Goal: Information Seeking & Learning: Learn about a topic

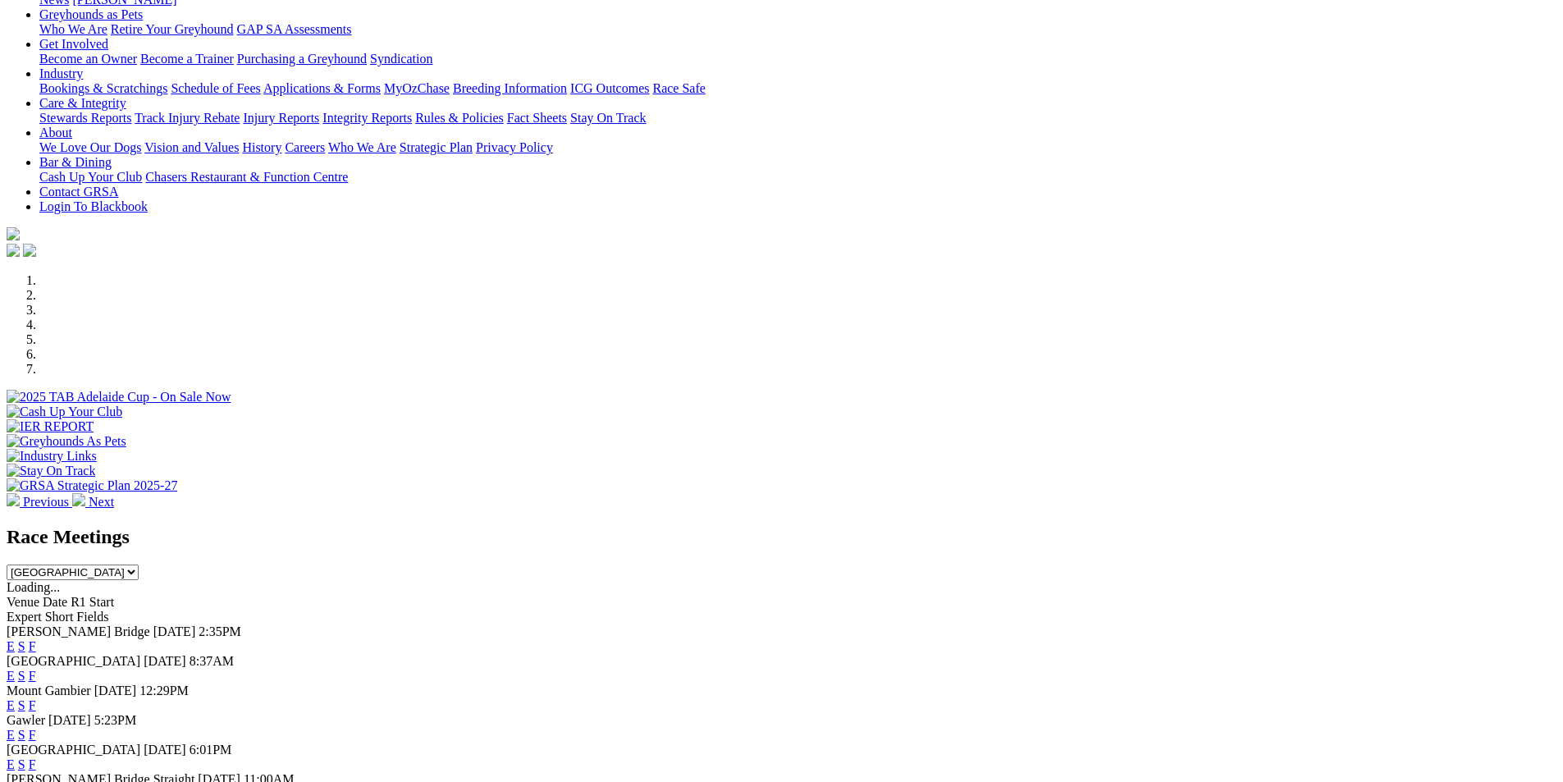
scroll to position [246, 0]
click at [36, 639] on link "F" at bounding box center [32, 646] width 7 height 14
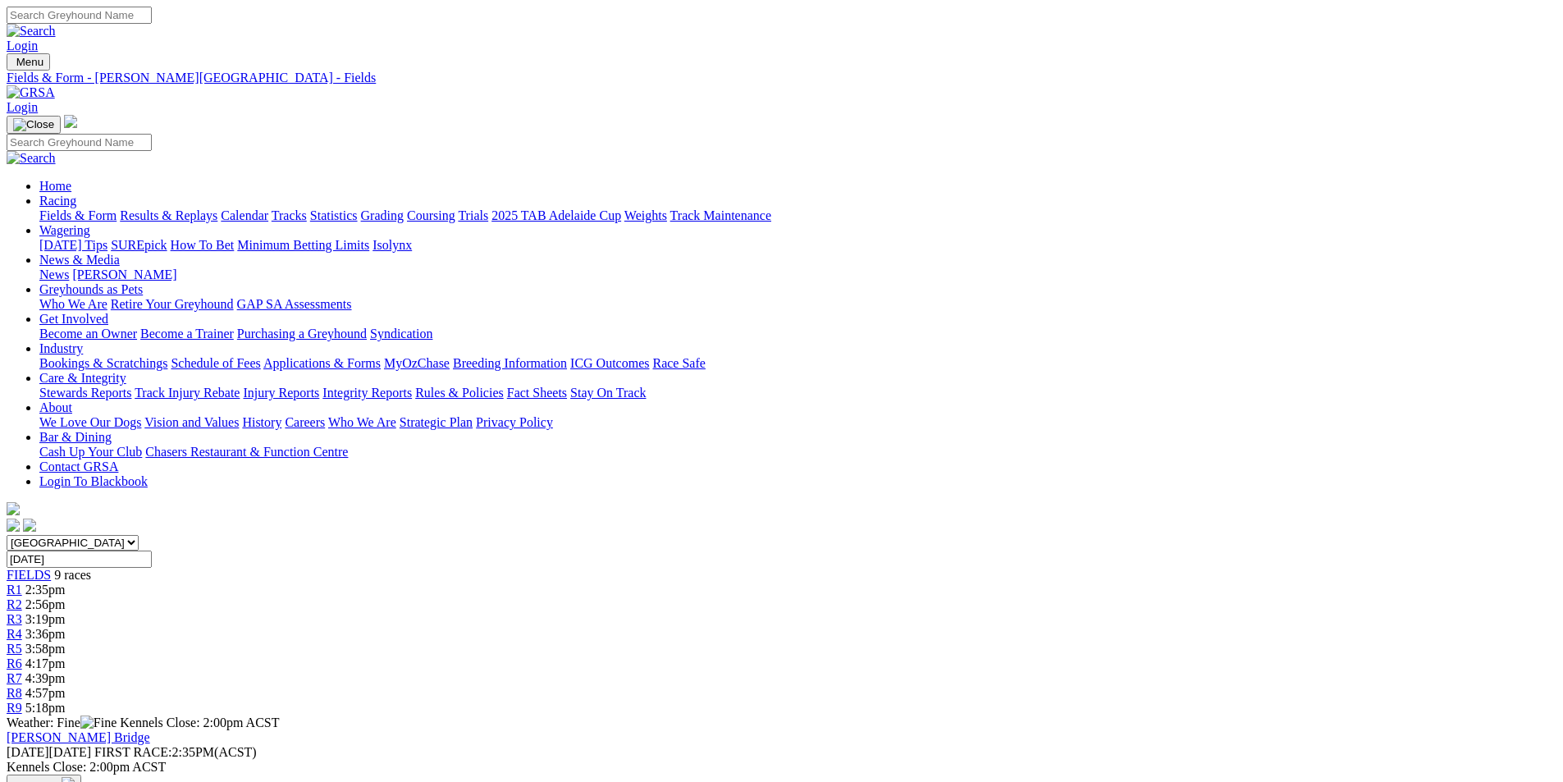
click at [66, 686] on span "4:57pm" at bounding box center [45, 693] width 40 height 14
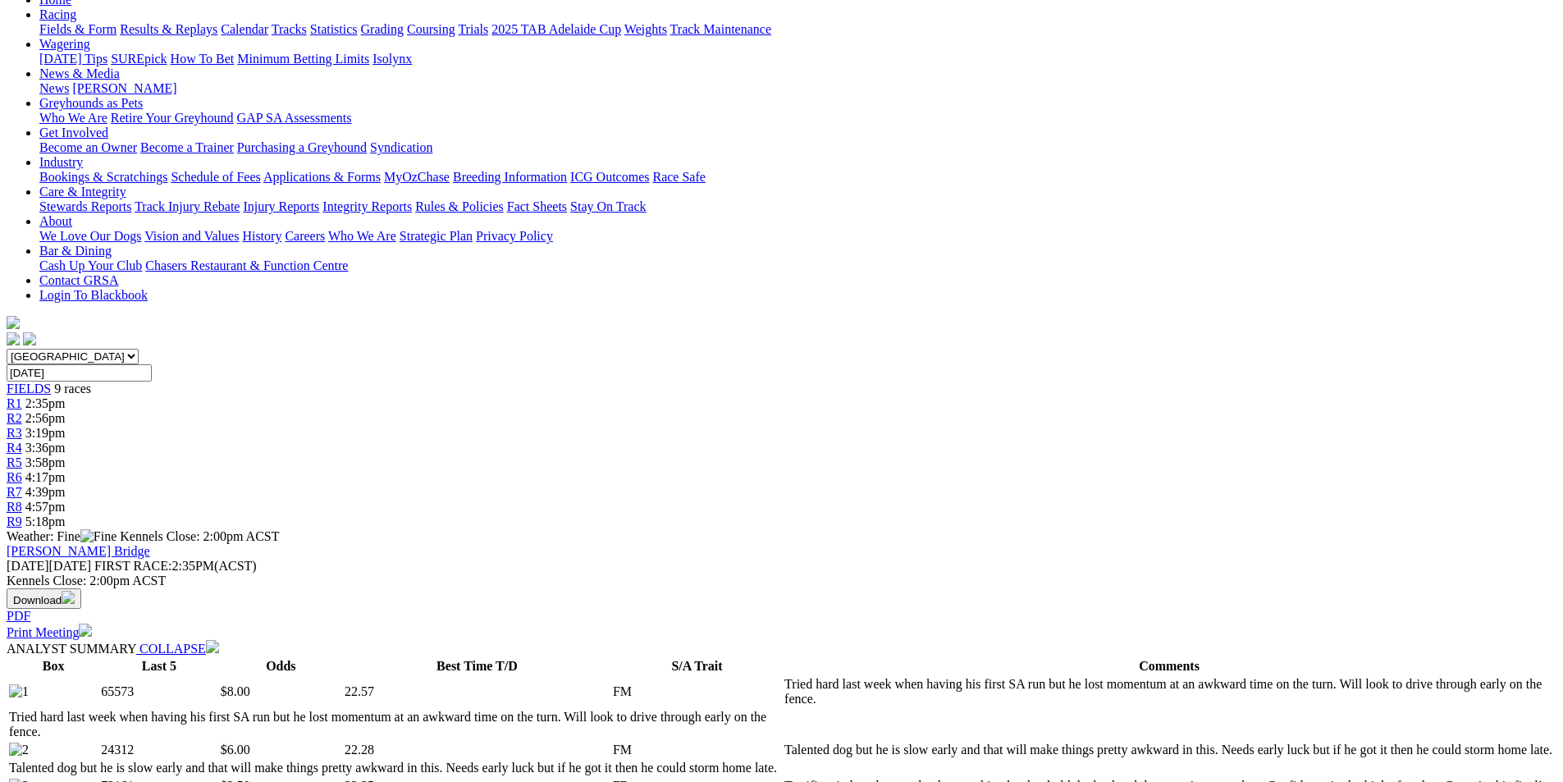
scroll to position [82, 0]
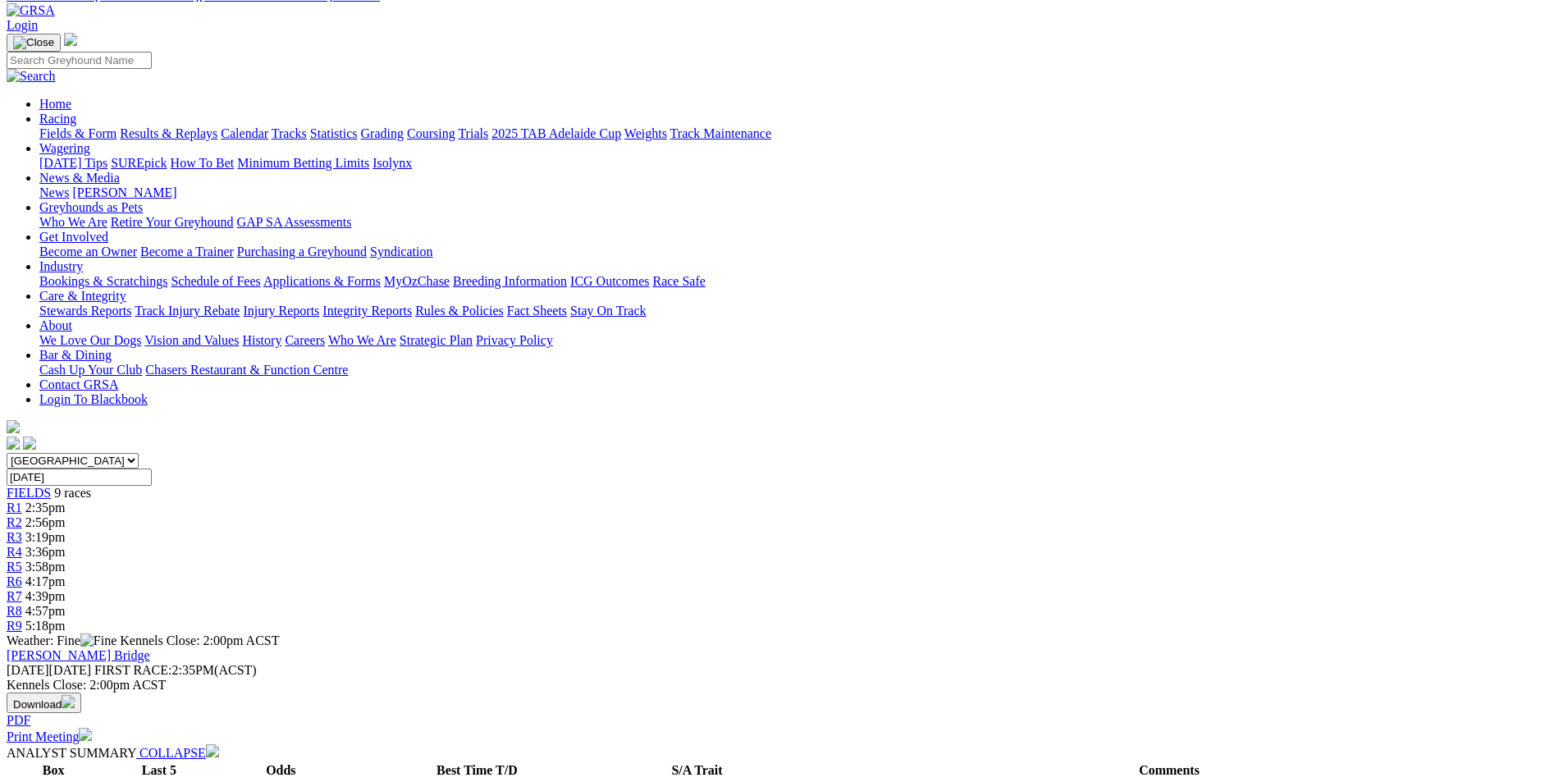
click at [22, 619] on span "R9" at bounding box center [15, 626] width 16 height 14
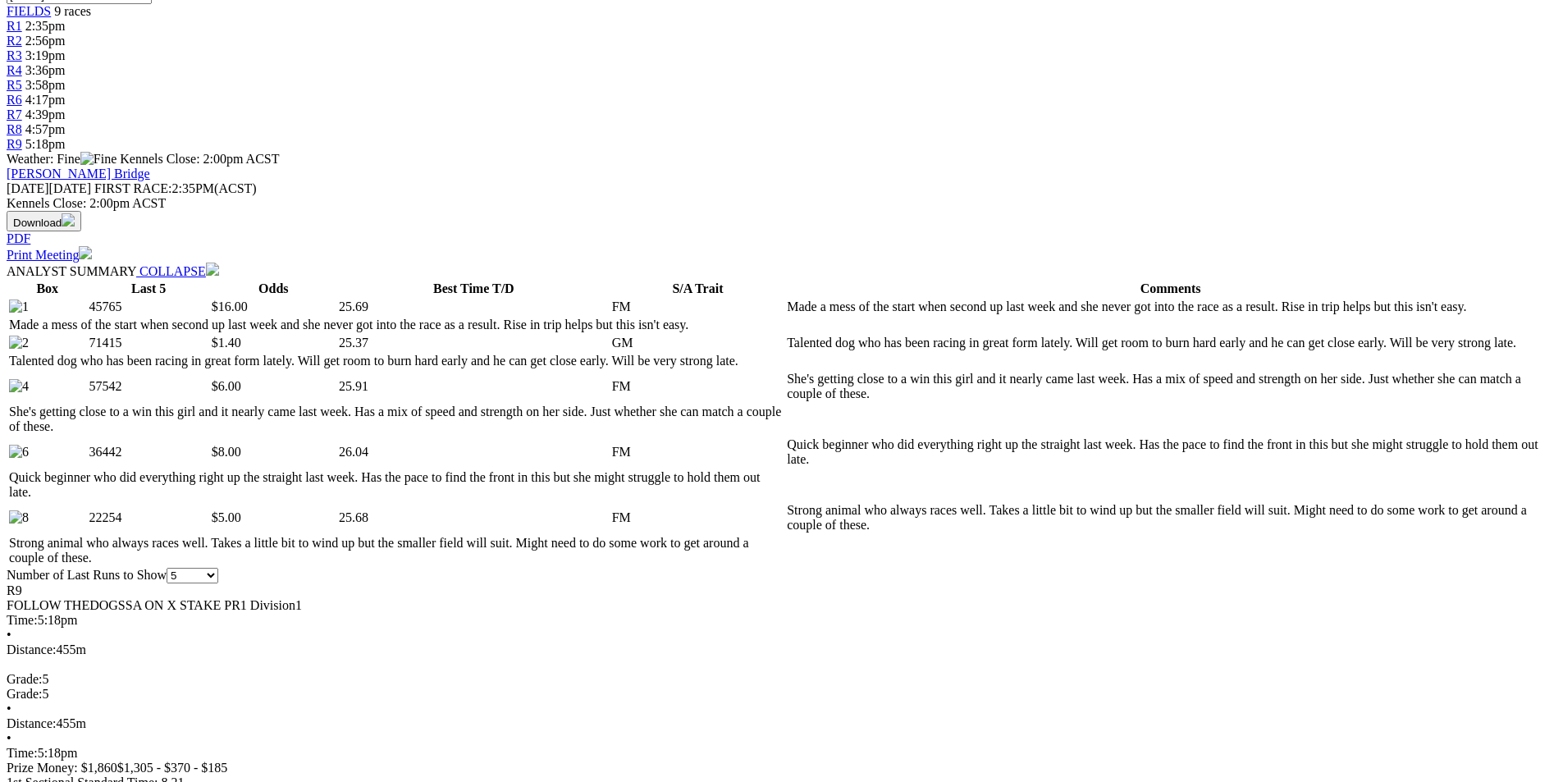
scroll to position [657, 0]
